Goal: Entertainment & Leisure: Consume media (video, audio)

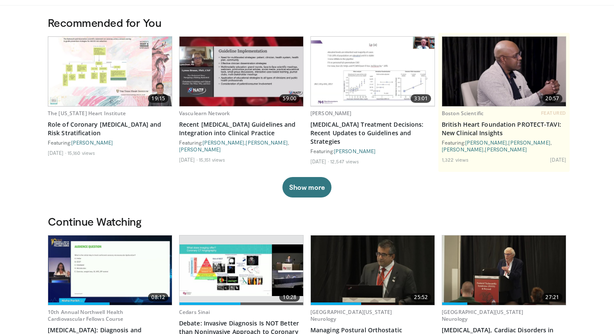
scroll to position [75, 0]
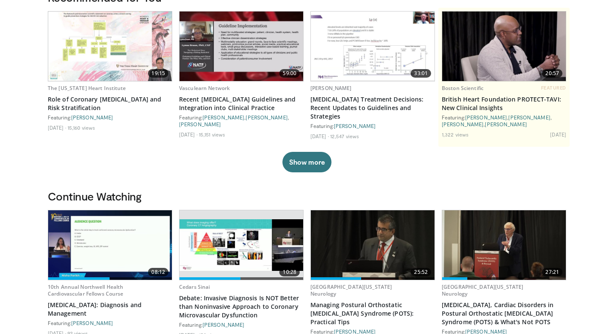
click at [137, 241] on img at bounding box center [110, 244] width 124 height 69
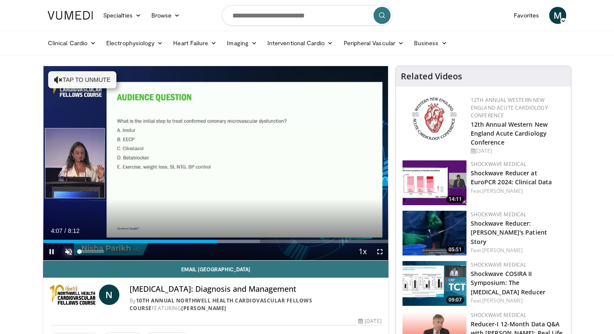
click at [70, 253] on span "Video Player" at bounding box center [68, 251] width 17 height 17
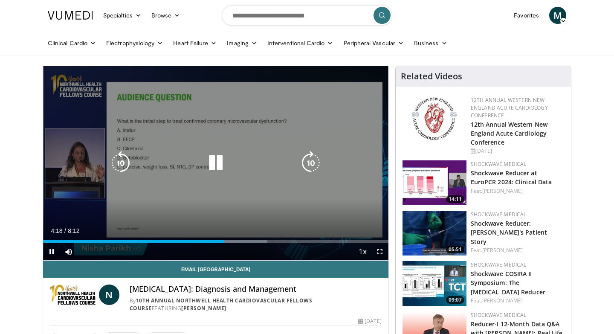
click at [212, 169] on icon "Video Player" at bounding box center [216, 163] width 24 height 24
